Goal: Task Accomplishment & Management: Use online tool/utility

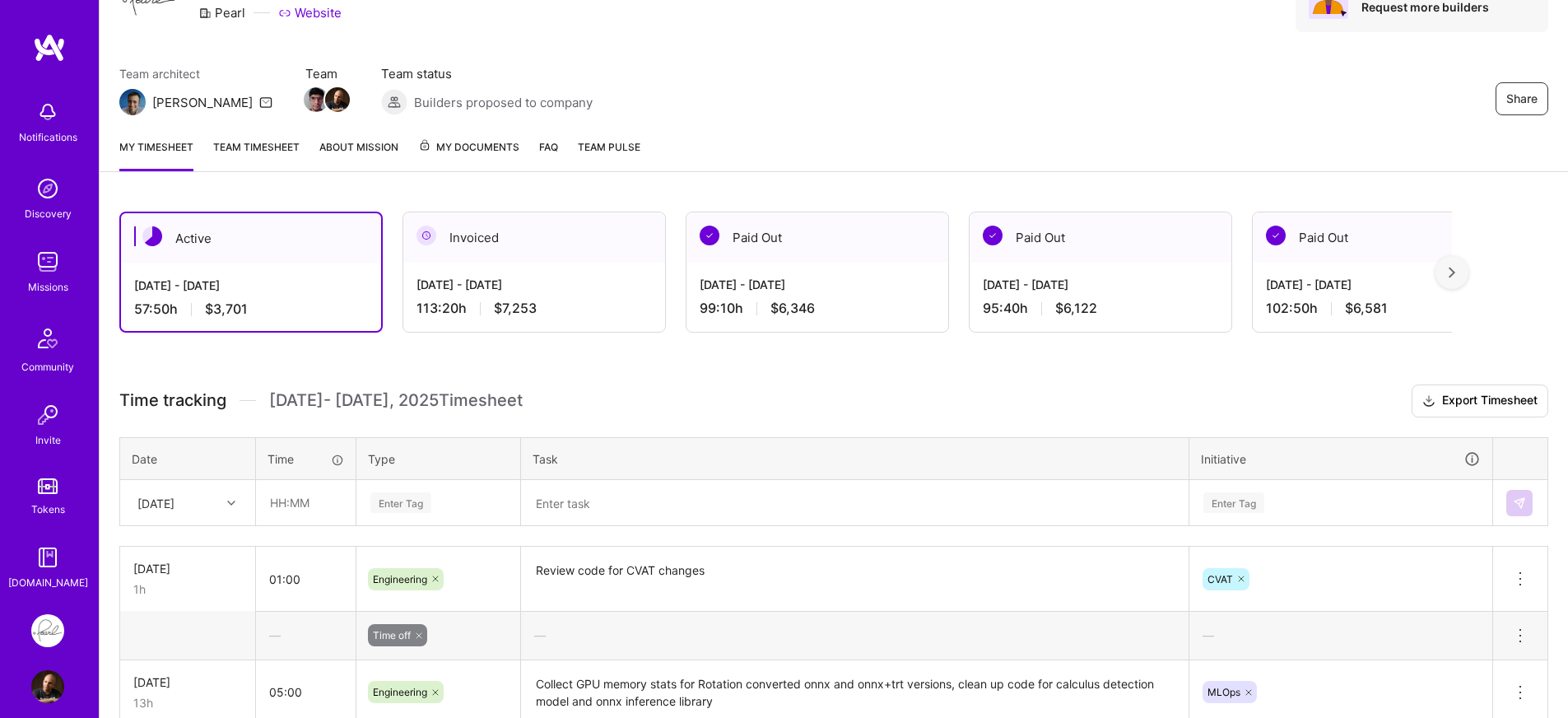
scroll to position [152, 0]
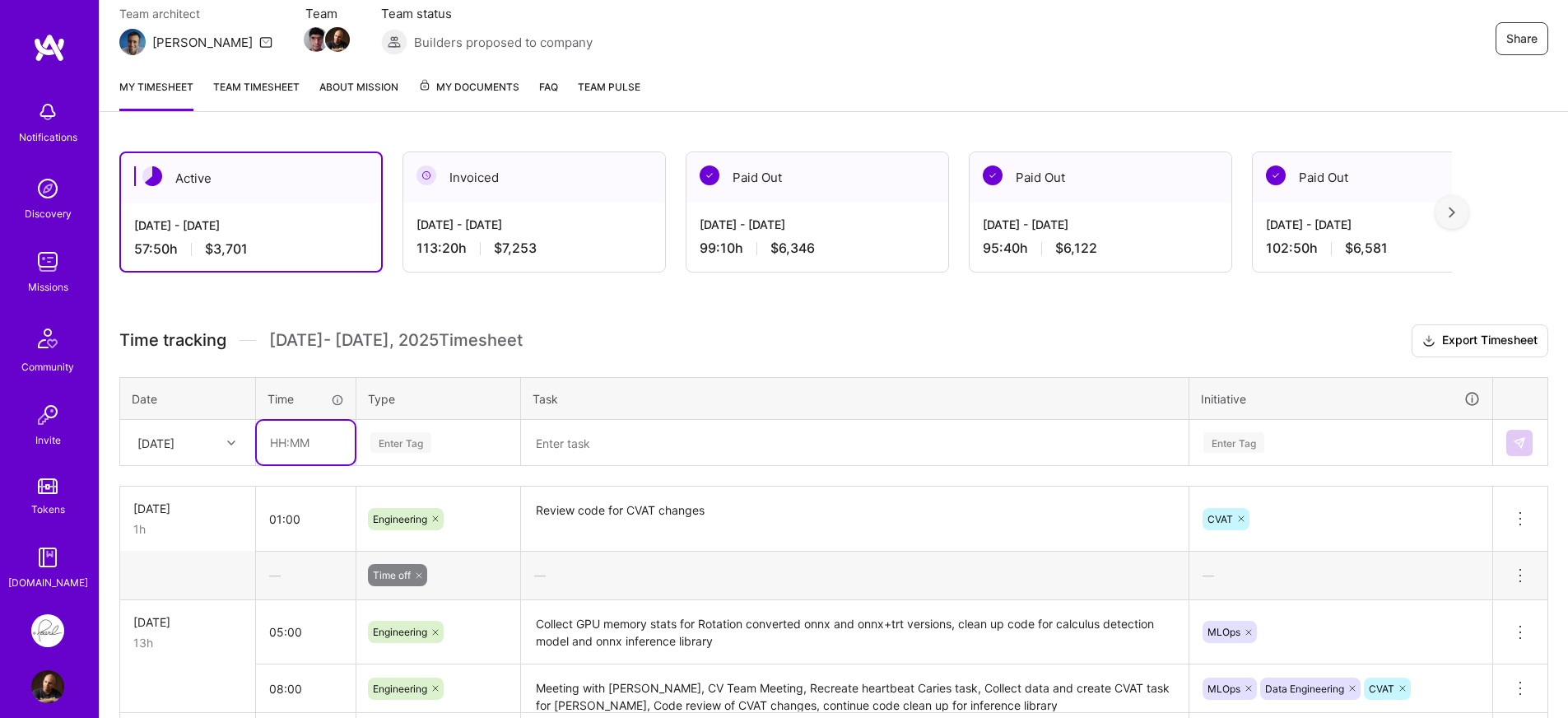
click at [296, 454] on input "text" at bounding box center [305, 443] width 98 height 44
click at [227, 453] on div at bounding box center [233, 443] width 26 height 21
click at [191, 667] on div "[DATE]" at bounding box center [188, 672] width 134 height 31
click at [303, 443] on input "text" at bounding box center [305, 443] width 98 height 44
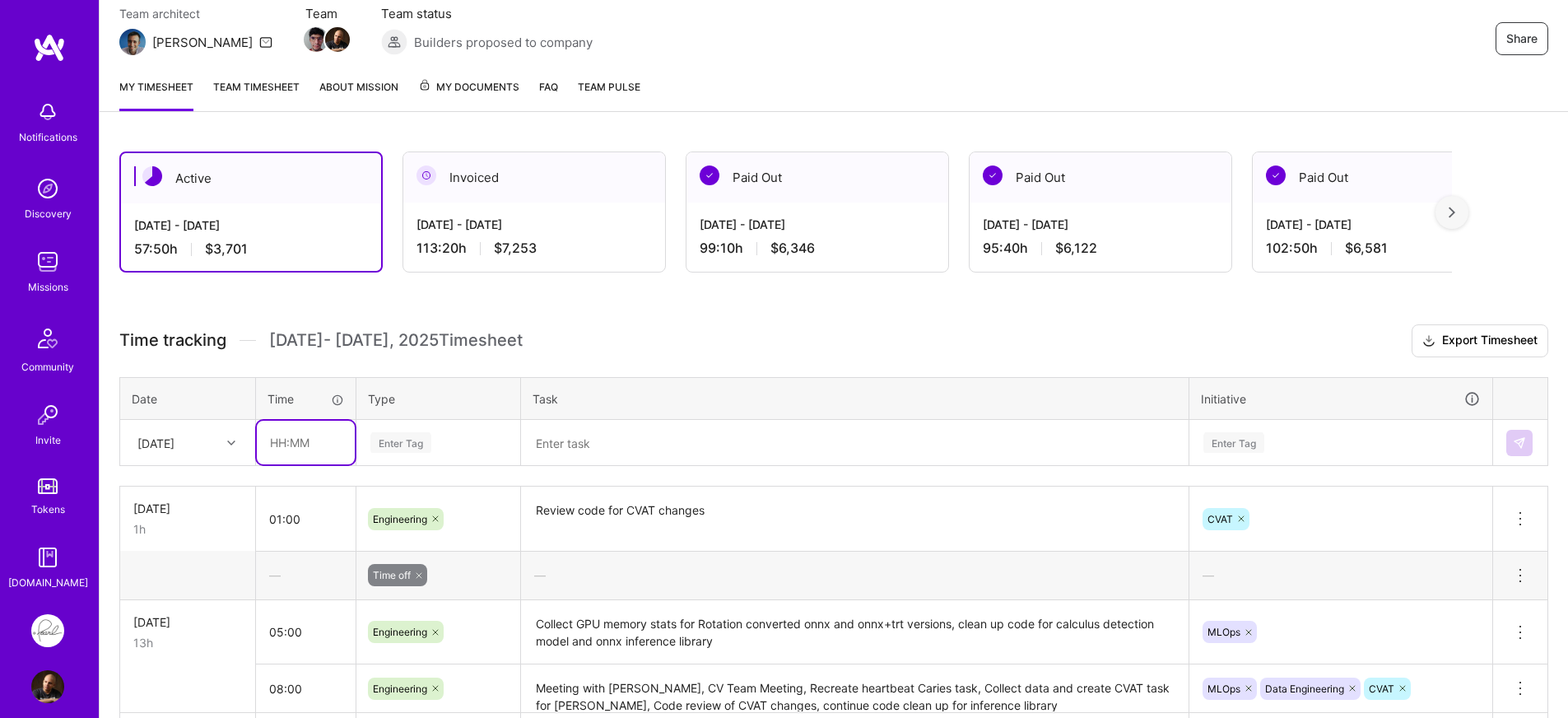
type input "08:00"
click at [493, 444] on div "Enter Tag" at bounding box center [438, 443] width 139 height 21
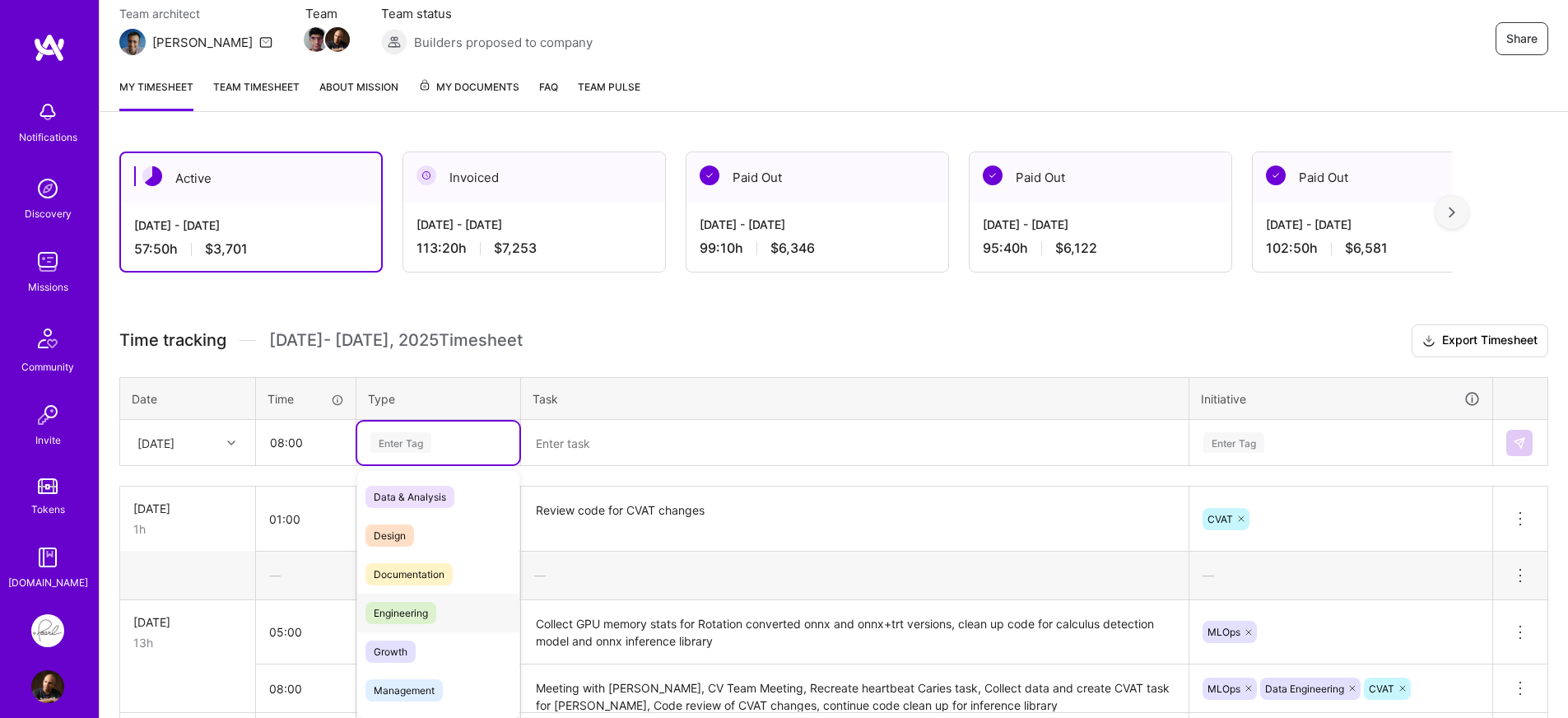
click at [452, 607] on div "Engineering" at bounding box center [438, 613] width 162 height 39
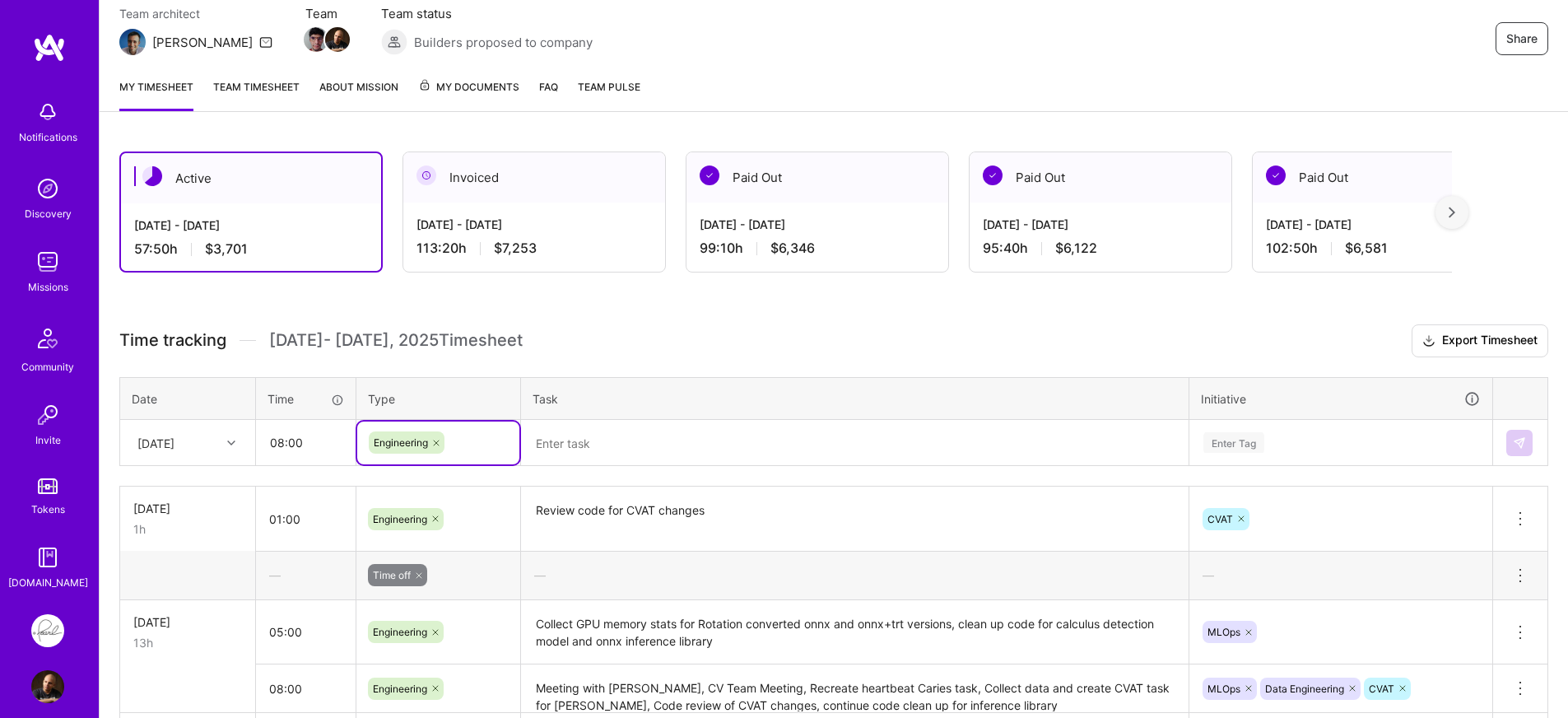
click at [599, 433] on textarea at bounding box center [855, 443] width 664 height 43
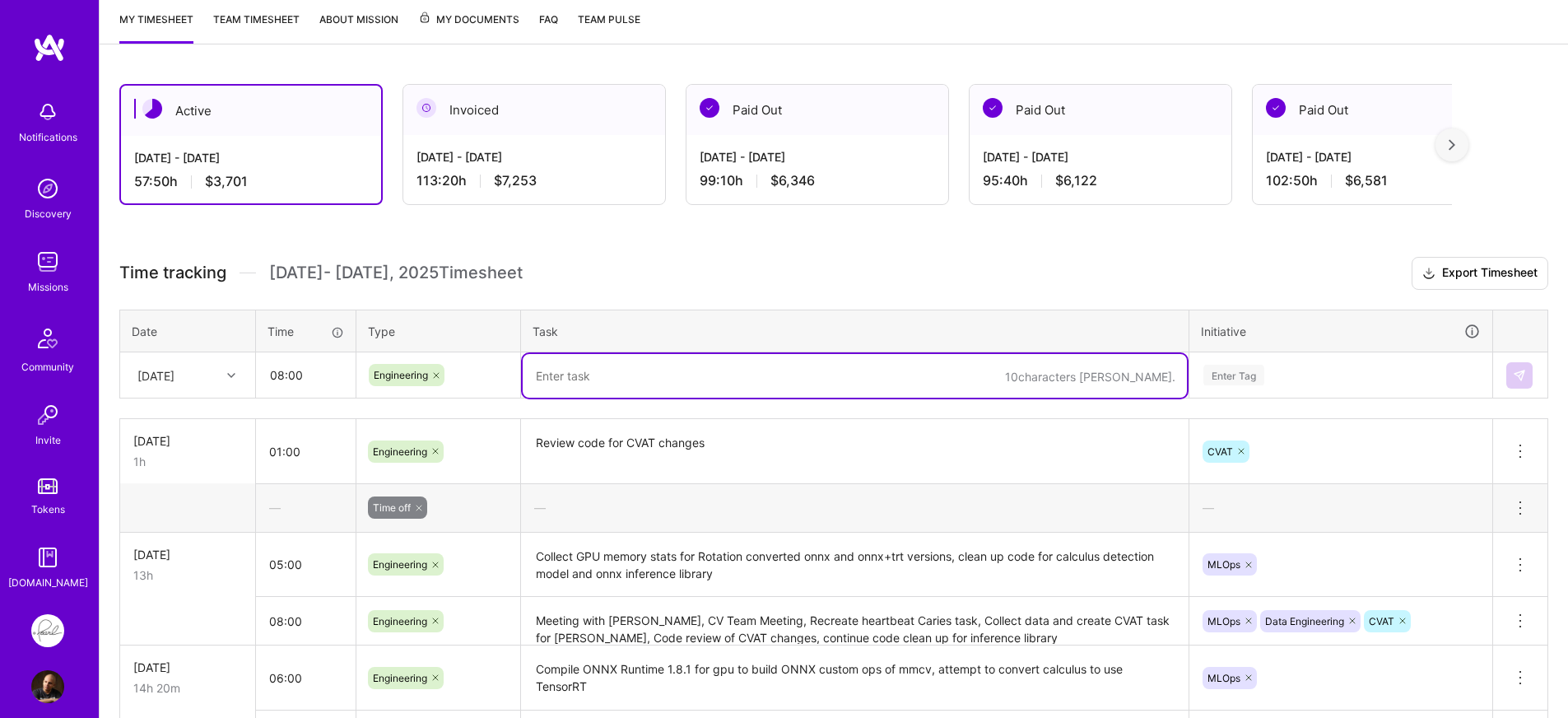
scroll to position [230, 0]
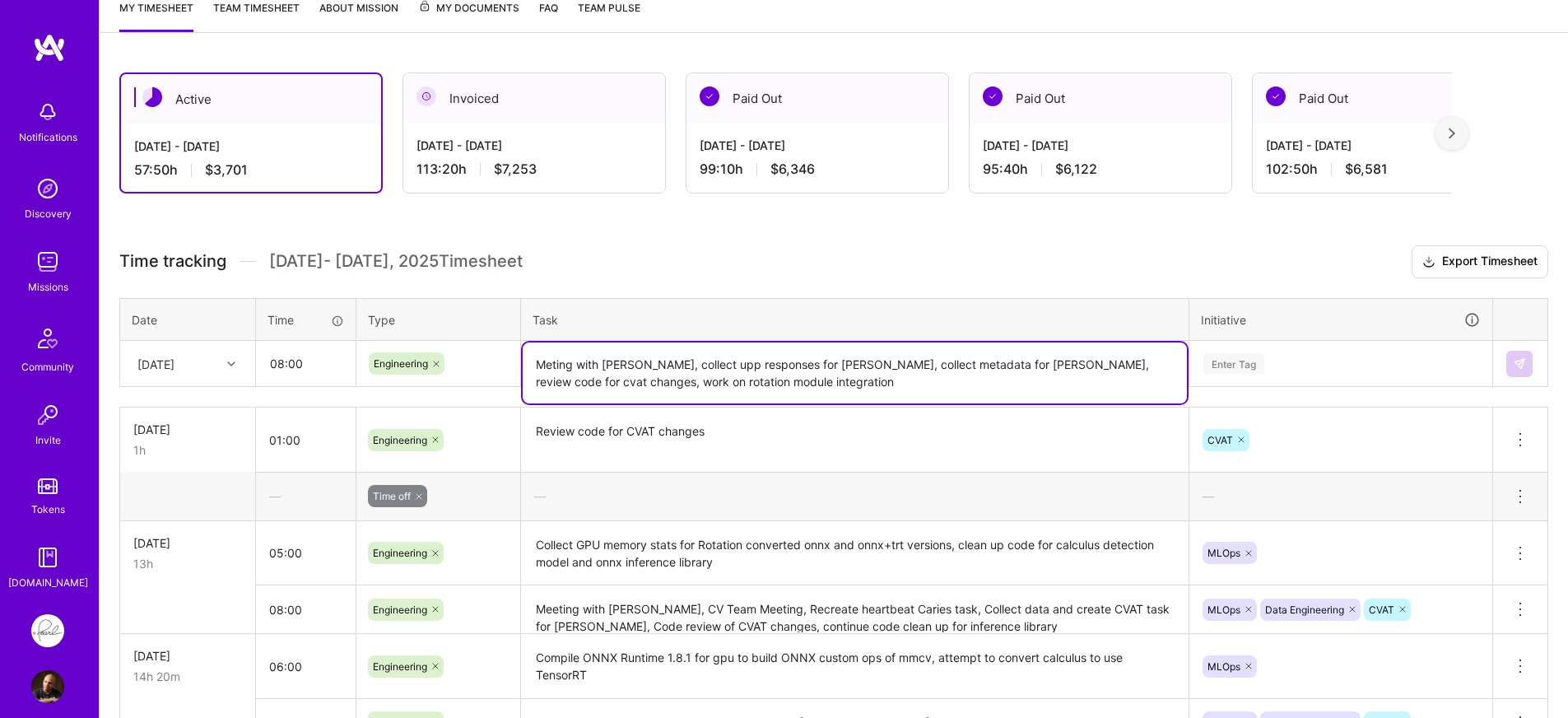
type textarea "Meting with [PERSON_NAME], collect upp responses for [PERSON_NAME], collect met…"
click at [1345, 362] on div "Enter Tag" at bounding box center [1341, 364] width 302 height 43
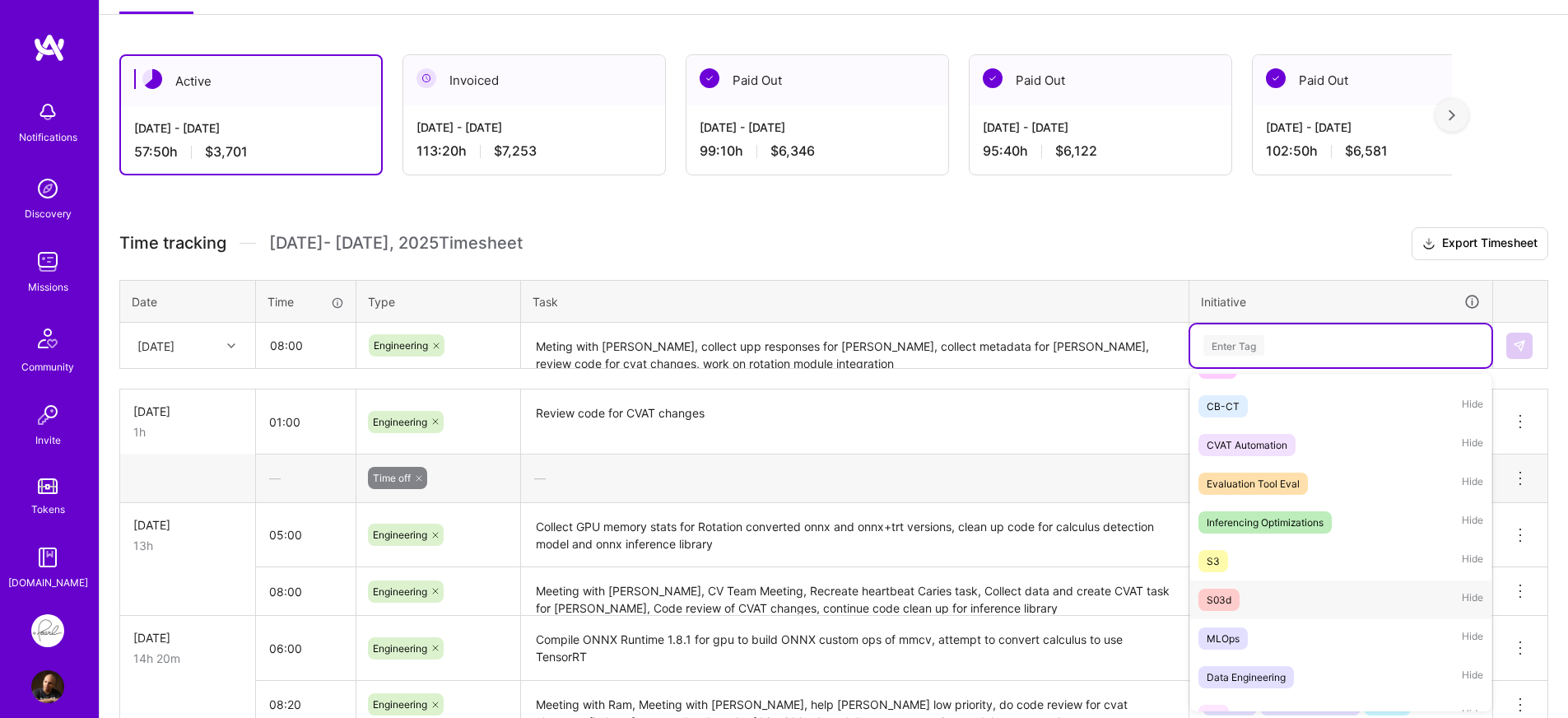
scroll to position [191, 0]
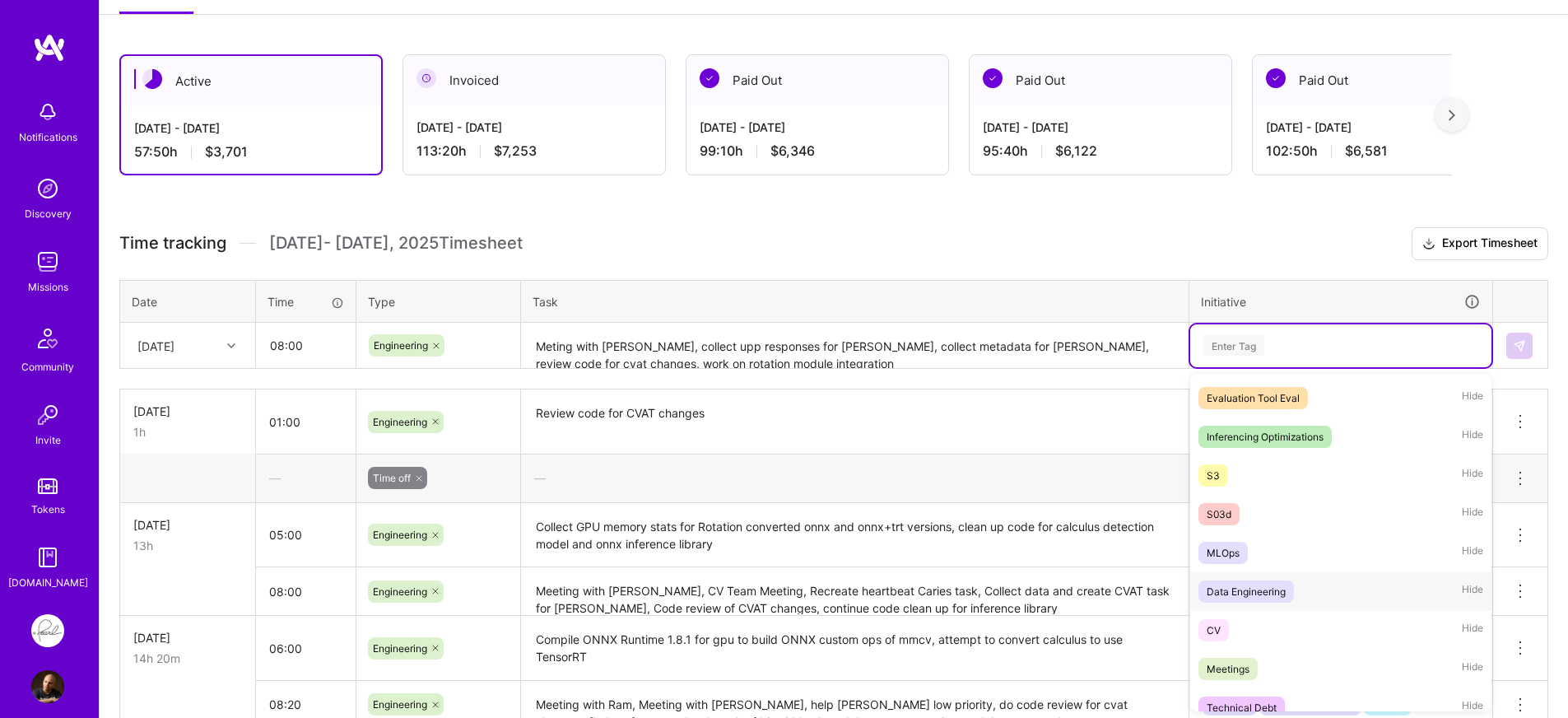
click at [1307, 590] on div "Data Engineering Hide" at bounding box center [1341, 591] width 302 height 39
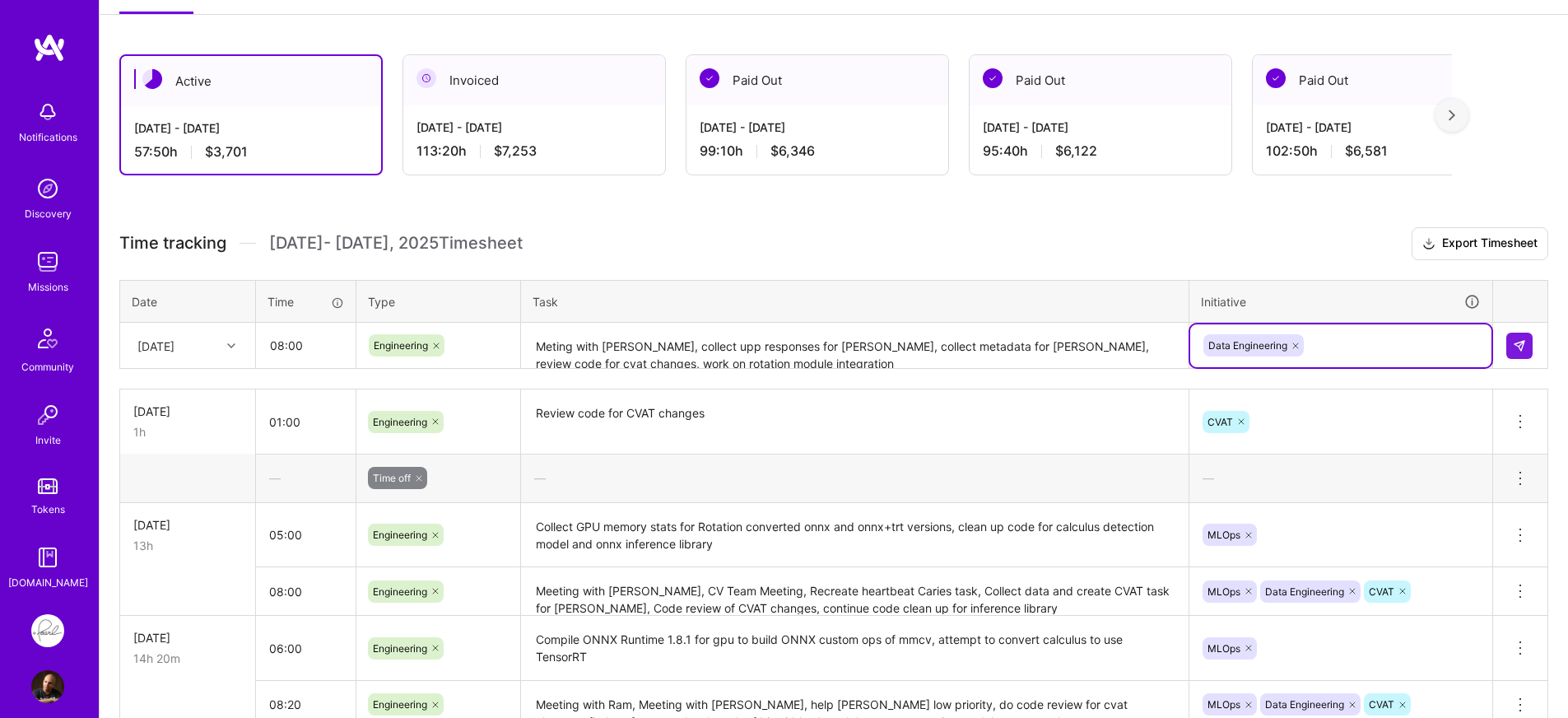
click at [1357, 345] on div "Data Engineering" at bounding box center [1340, 345] width 278 height 26
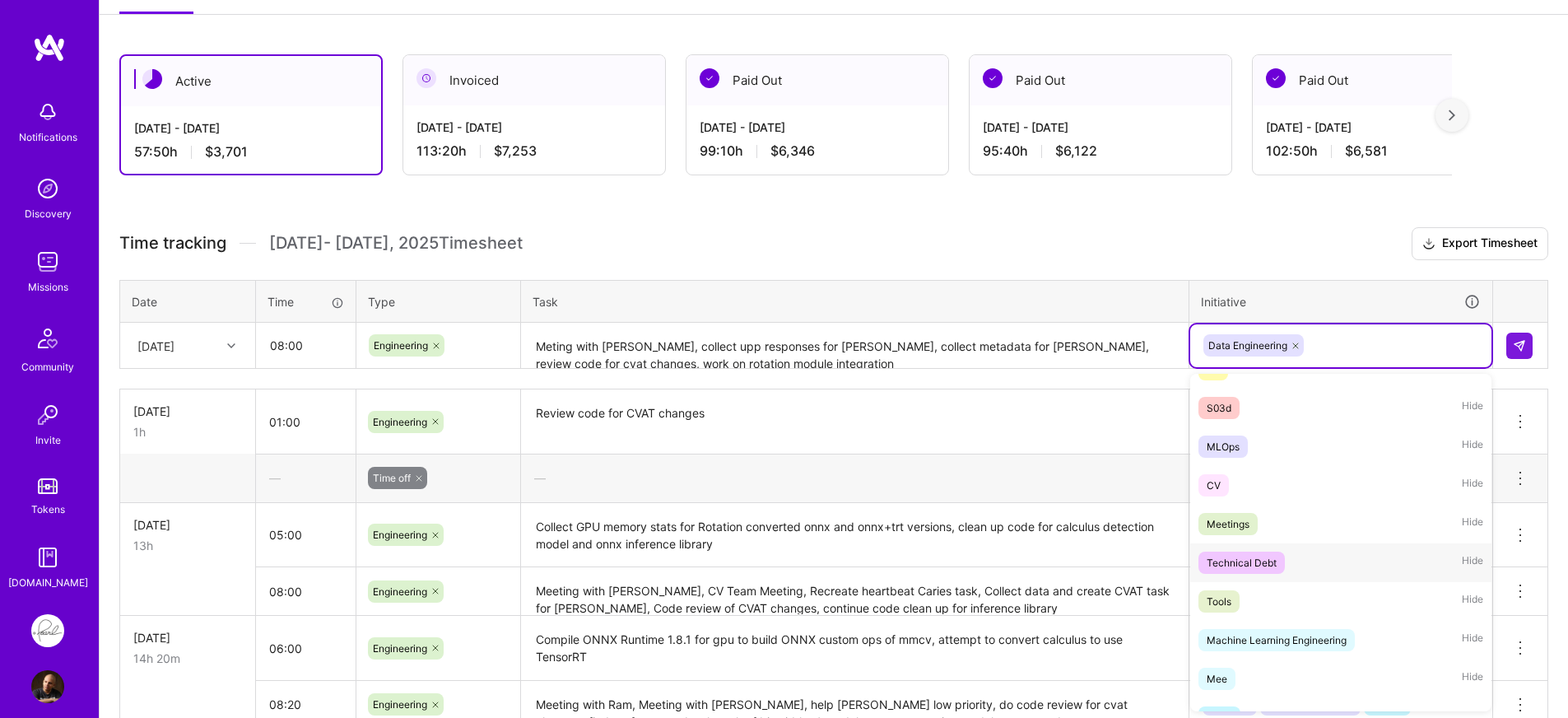
scroll to position [303, 0]
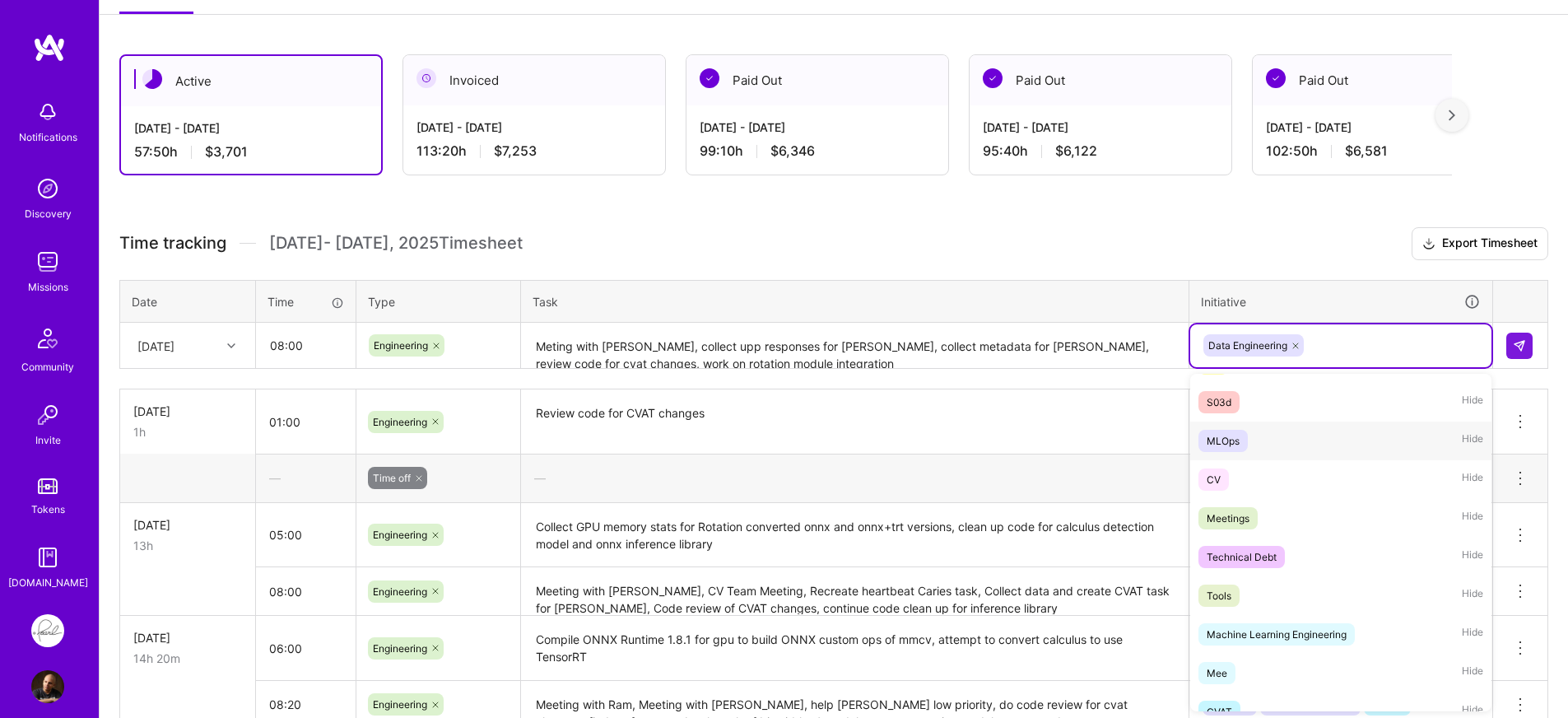
click at [1277, 440] on div "MLOps Hide" at bounding box center [1341, 441] width 302 height 39
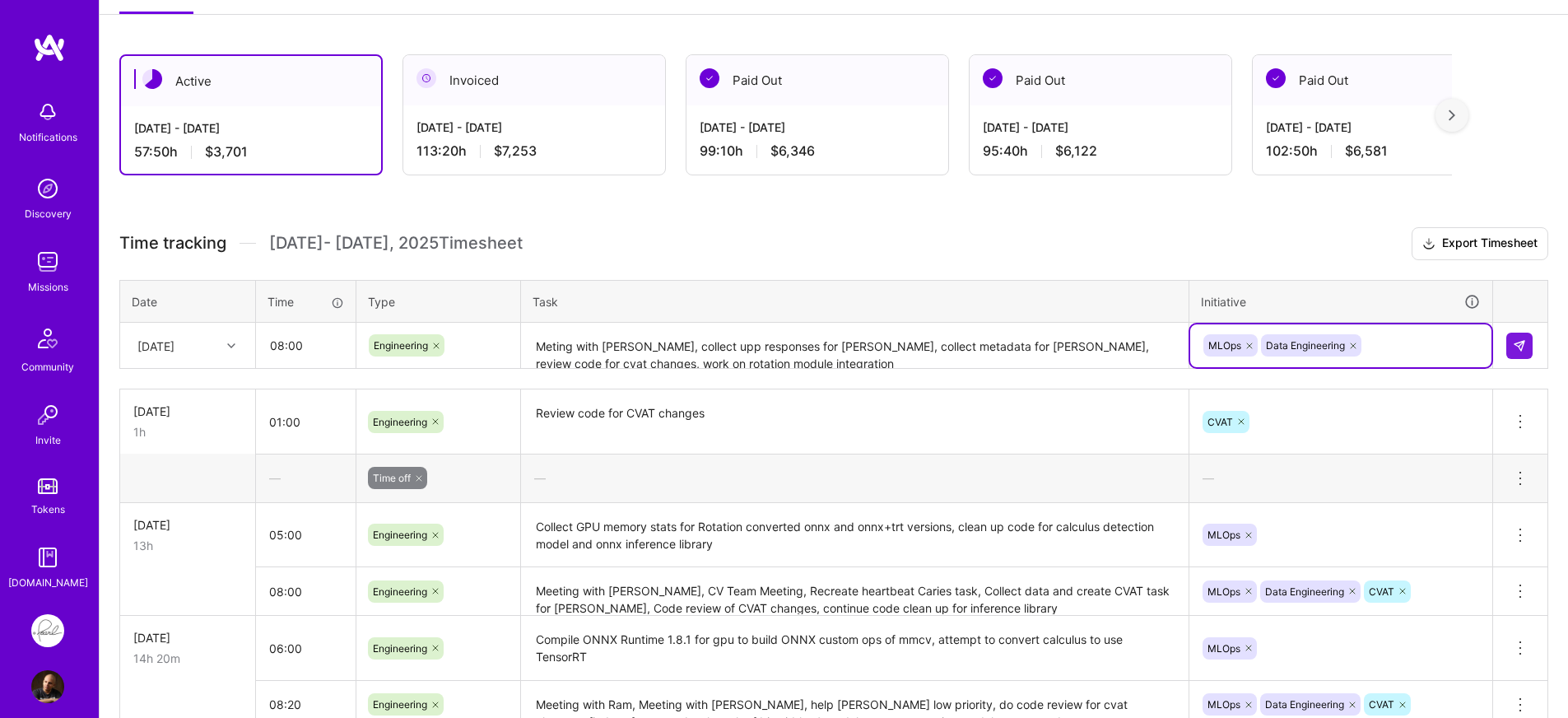
click at [1409, 345] on div "MLOps Data Engineering" at bounding box center [1340, 345] width 278 height 26
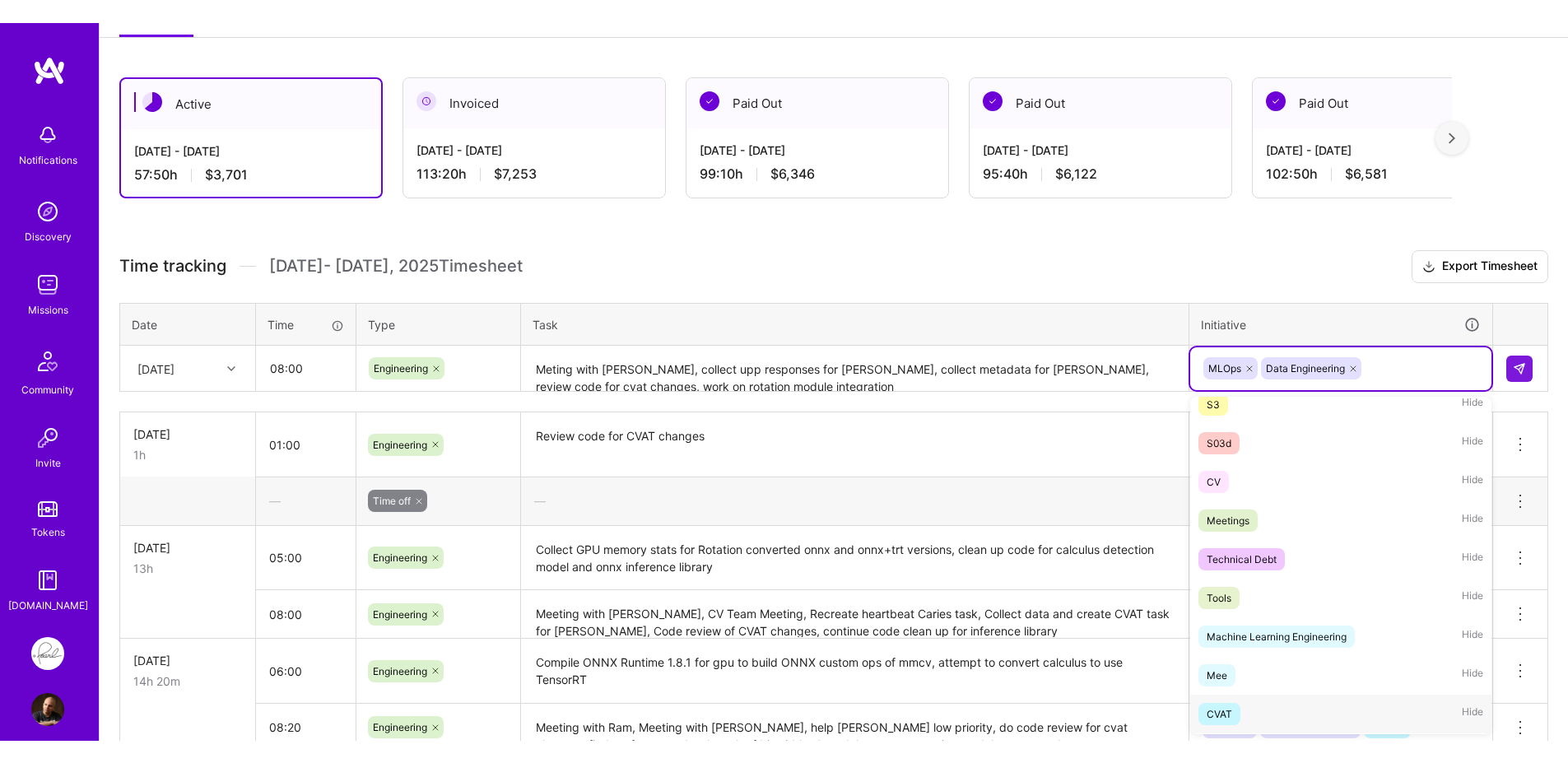
scroll to position [362, 0]
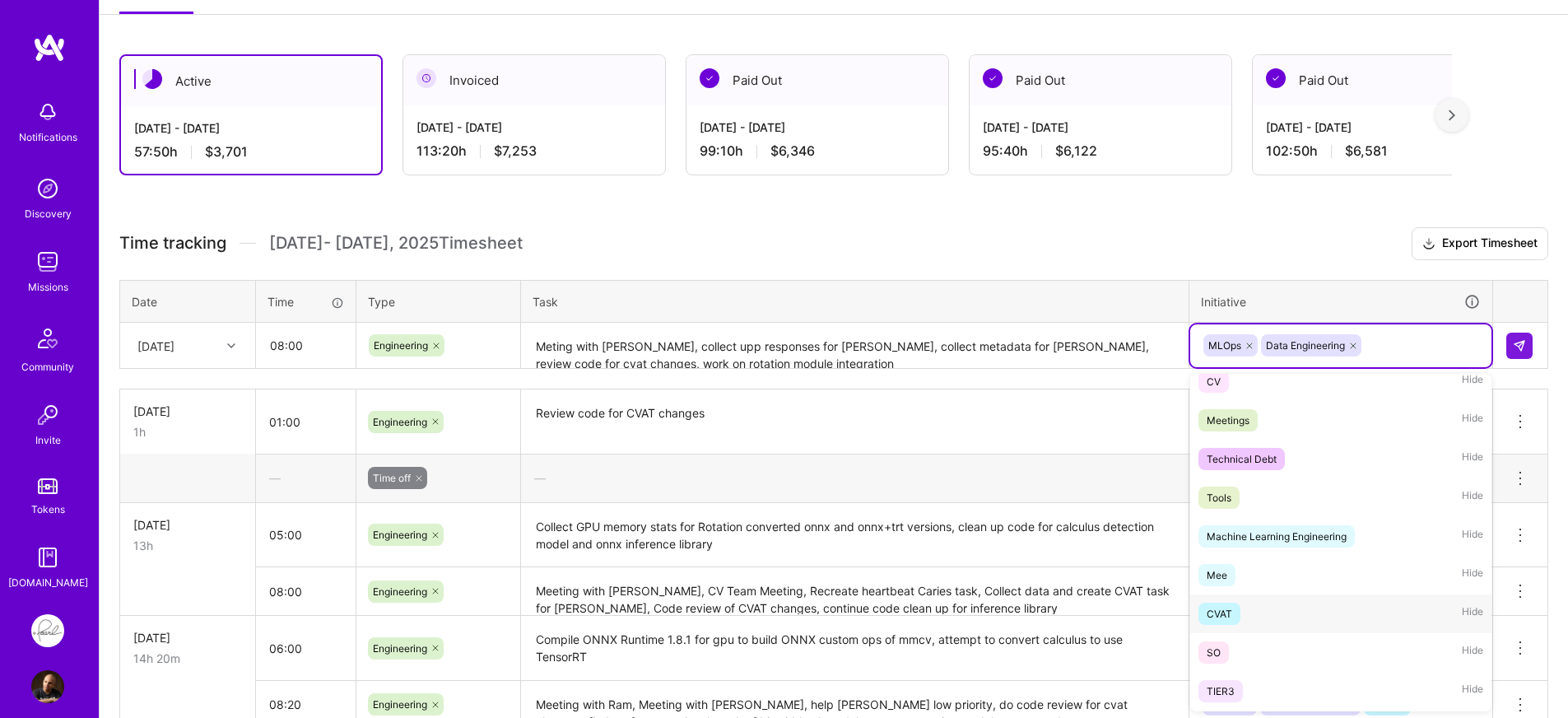
click at [1261, 625] on div "CVAT Hide" at bounding box center [1341, 614] width 302 height 39
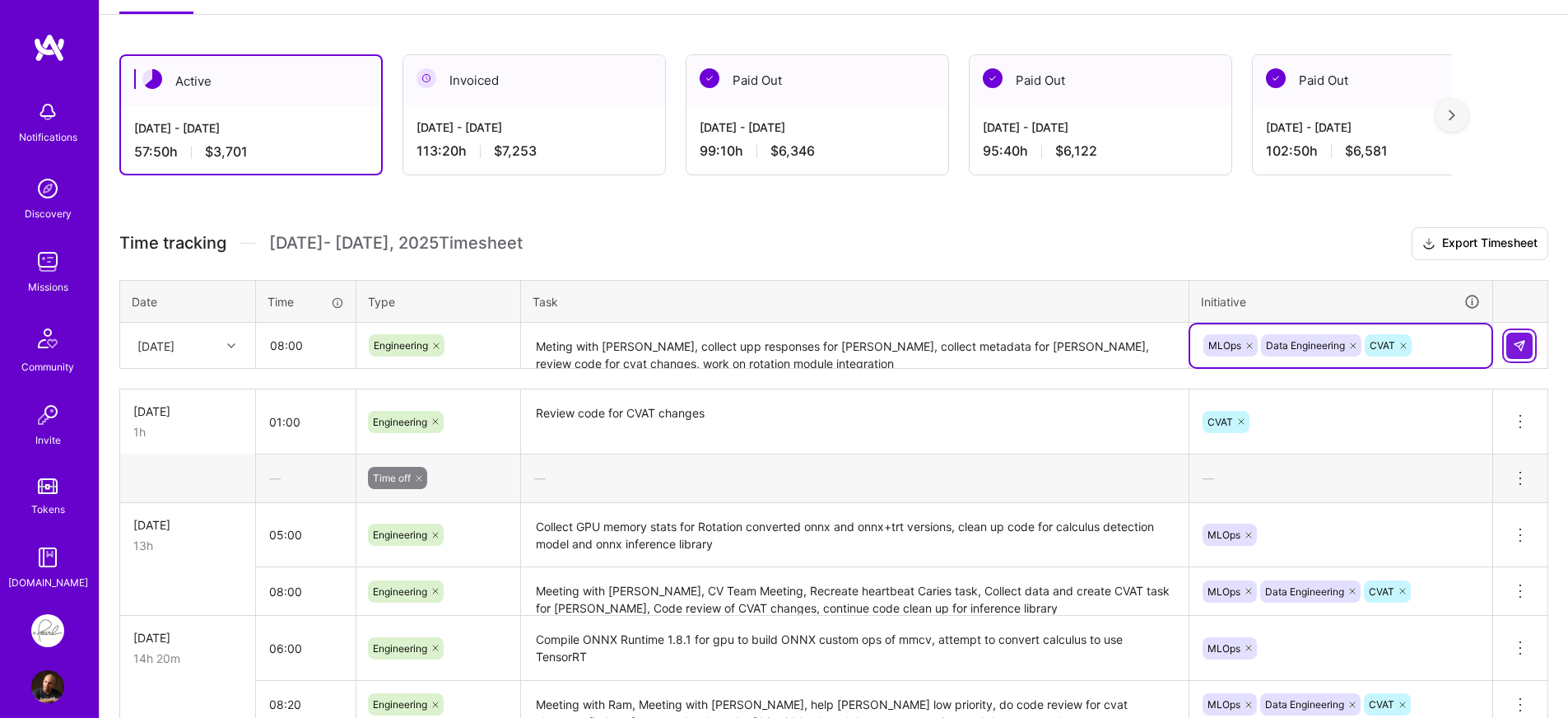
click at [1528, 348] on button at bounding box center [1519, 346] width 27 height 27
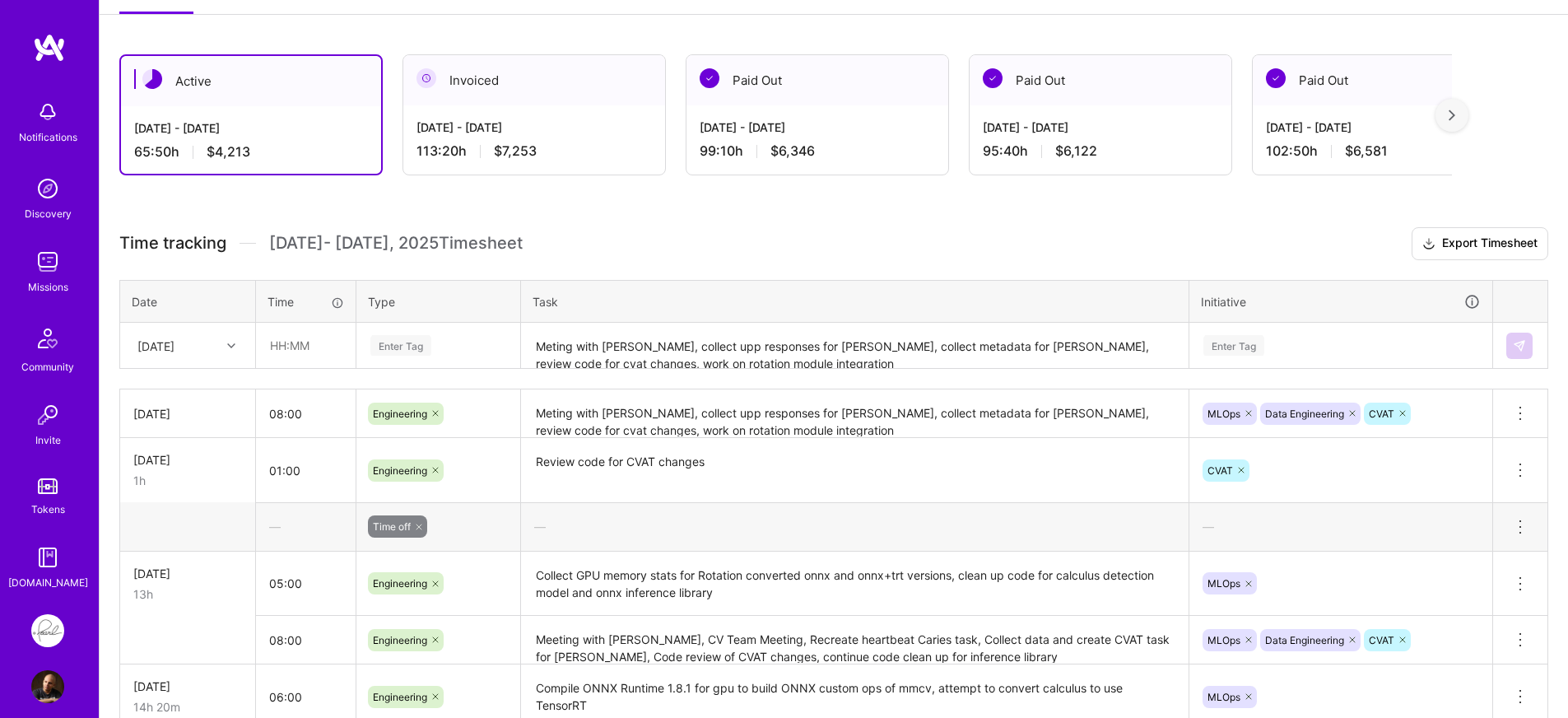
click at [700, 232] on h3 "Time tracking [DATE] - [DATE] Timesheet Export Timesheet" at bounding box center [833, 243] width 1429 height 32
click at [694, 230] on h3 "Time tracking [DATE] - [DATE] Timesheet Export Timesheet" at bounding box center [833, 243] width 1429 height 32
